Goal: Transaction & Acquisition: Purchase product/service

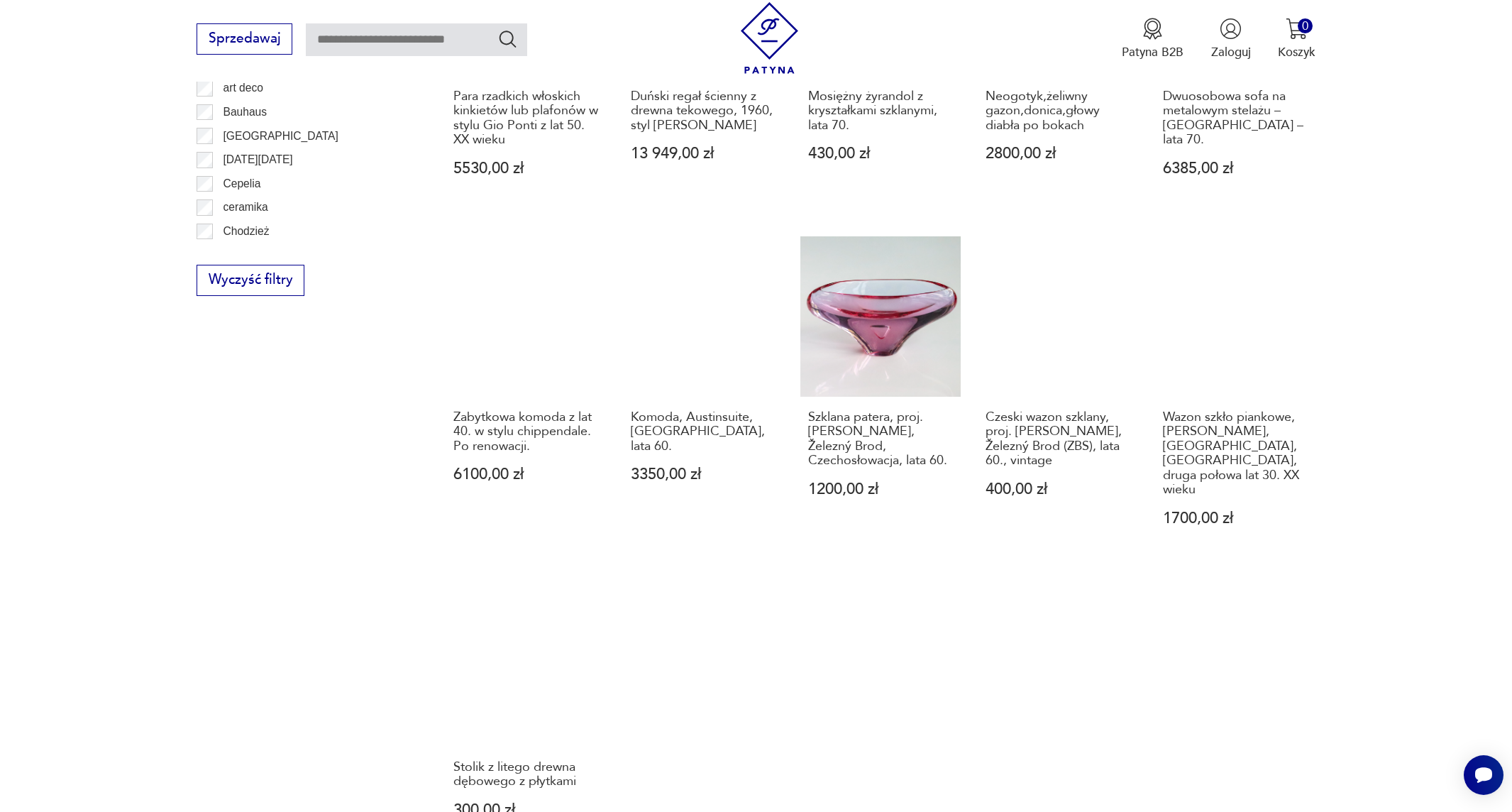
scroll to position [899, 0]
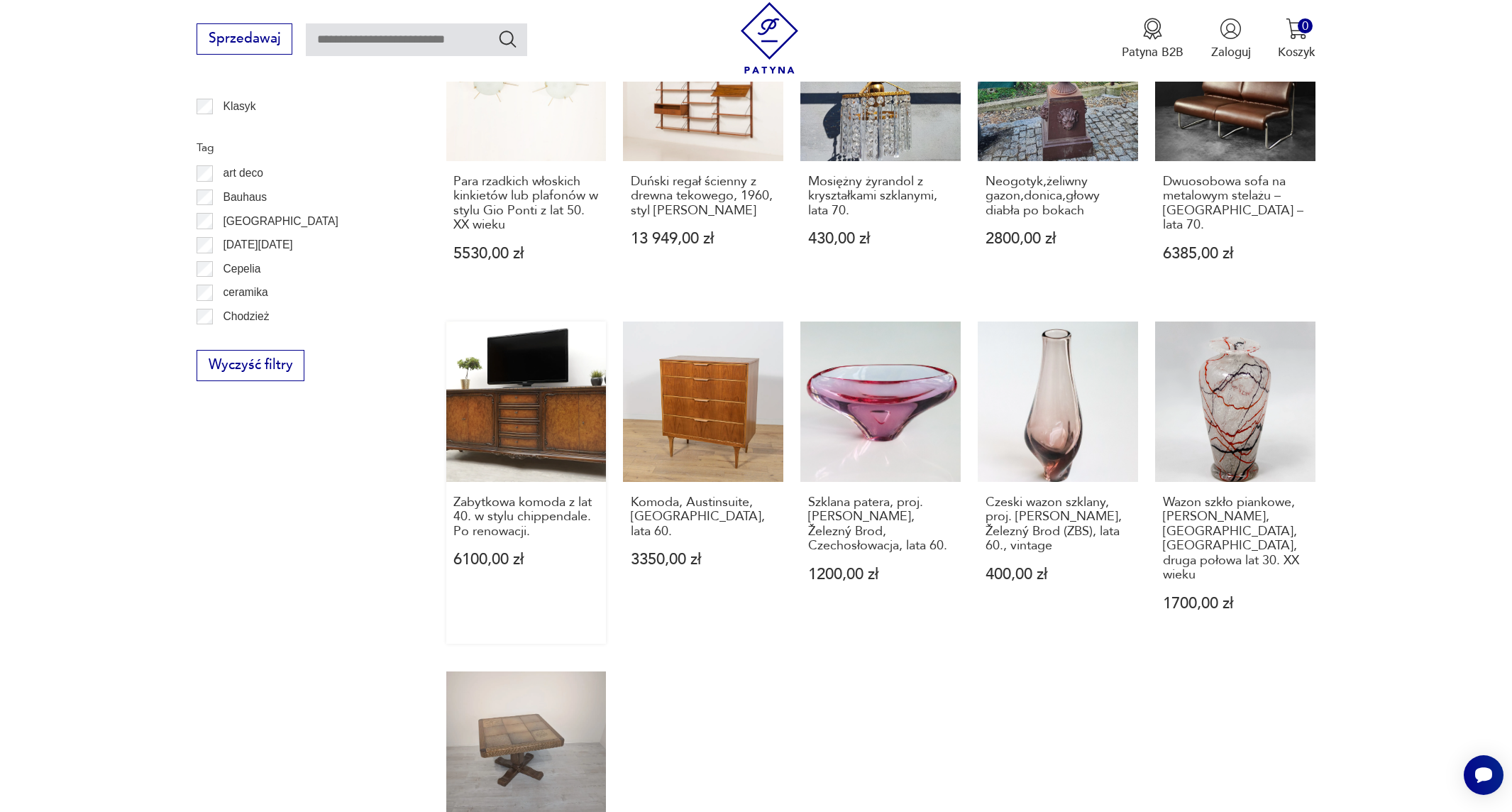
click at [507, 426] on link "Zabytkowa komoda z lat 40. w stylu chippendale. Po renowacji. 6100,00 zł" at bounding box center [527, 482] width 161 height 322
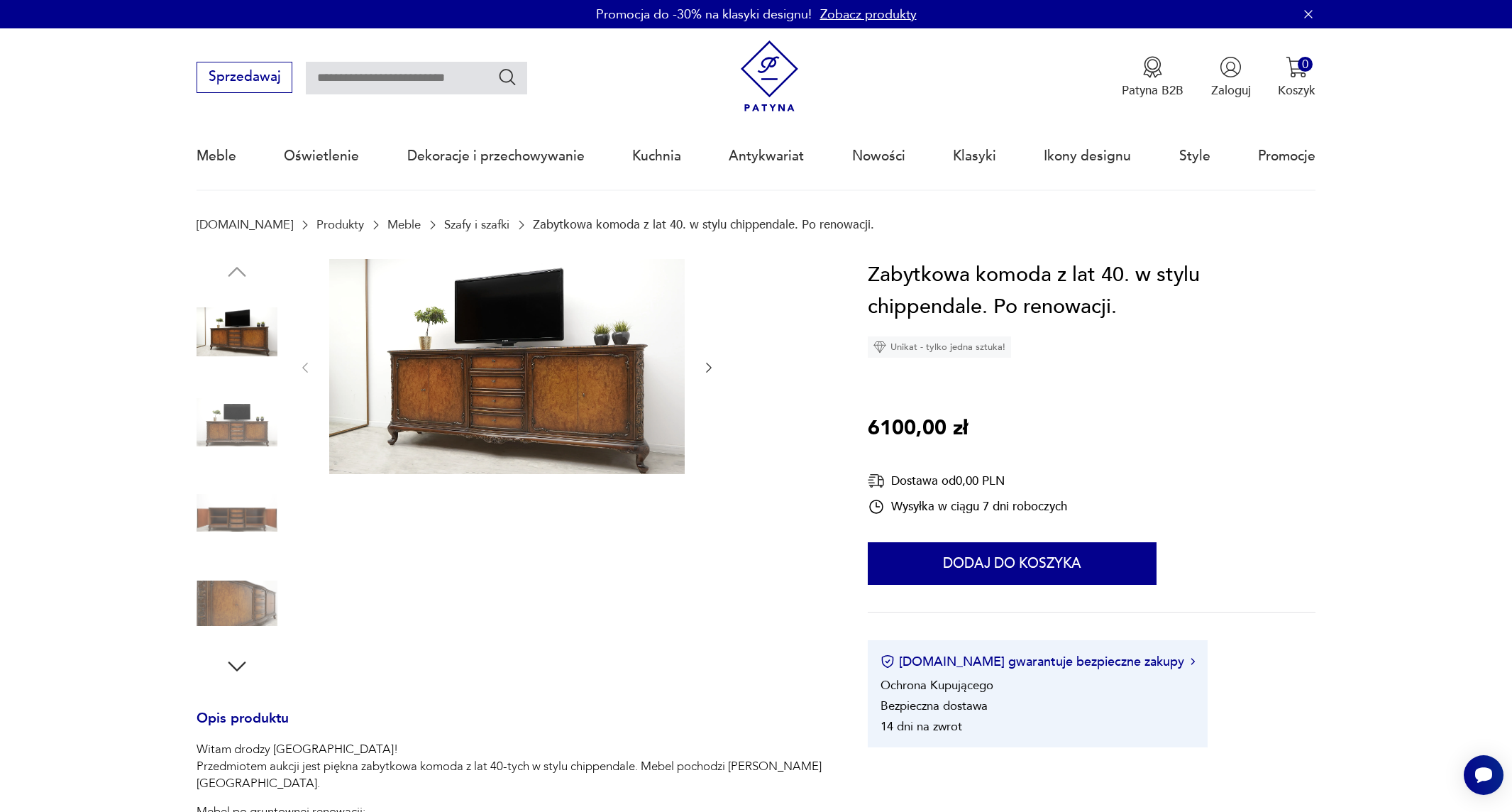
click at [518, 584] on div at bounding box center [508, 469] width 419 height 420
